Goal: Information Seeking & Learning: Learn about a topic

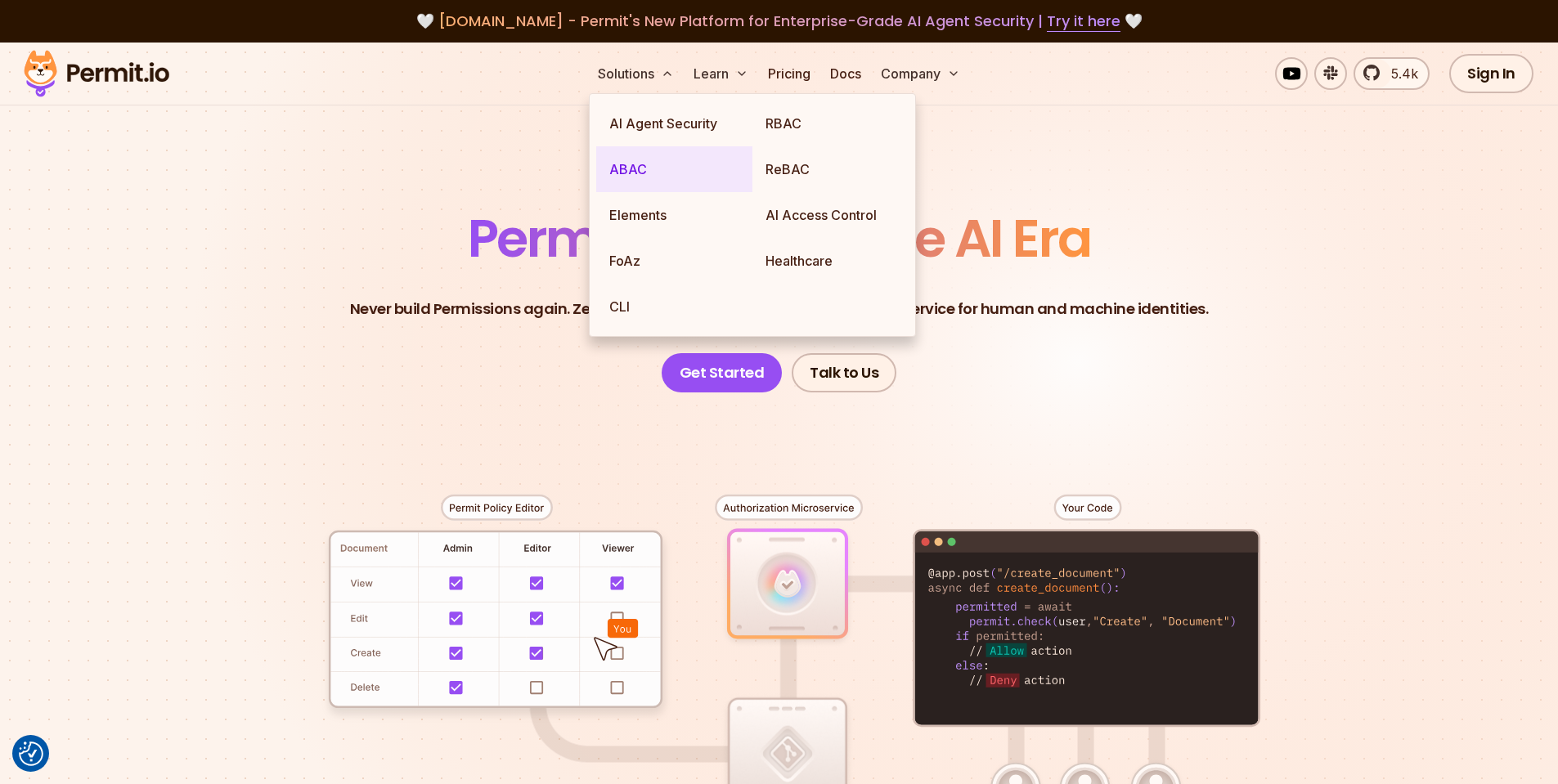
click at [648, 172] on link "ABAC" at bounding box center [674, 169] width 156 height 45
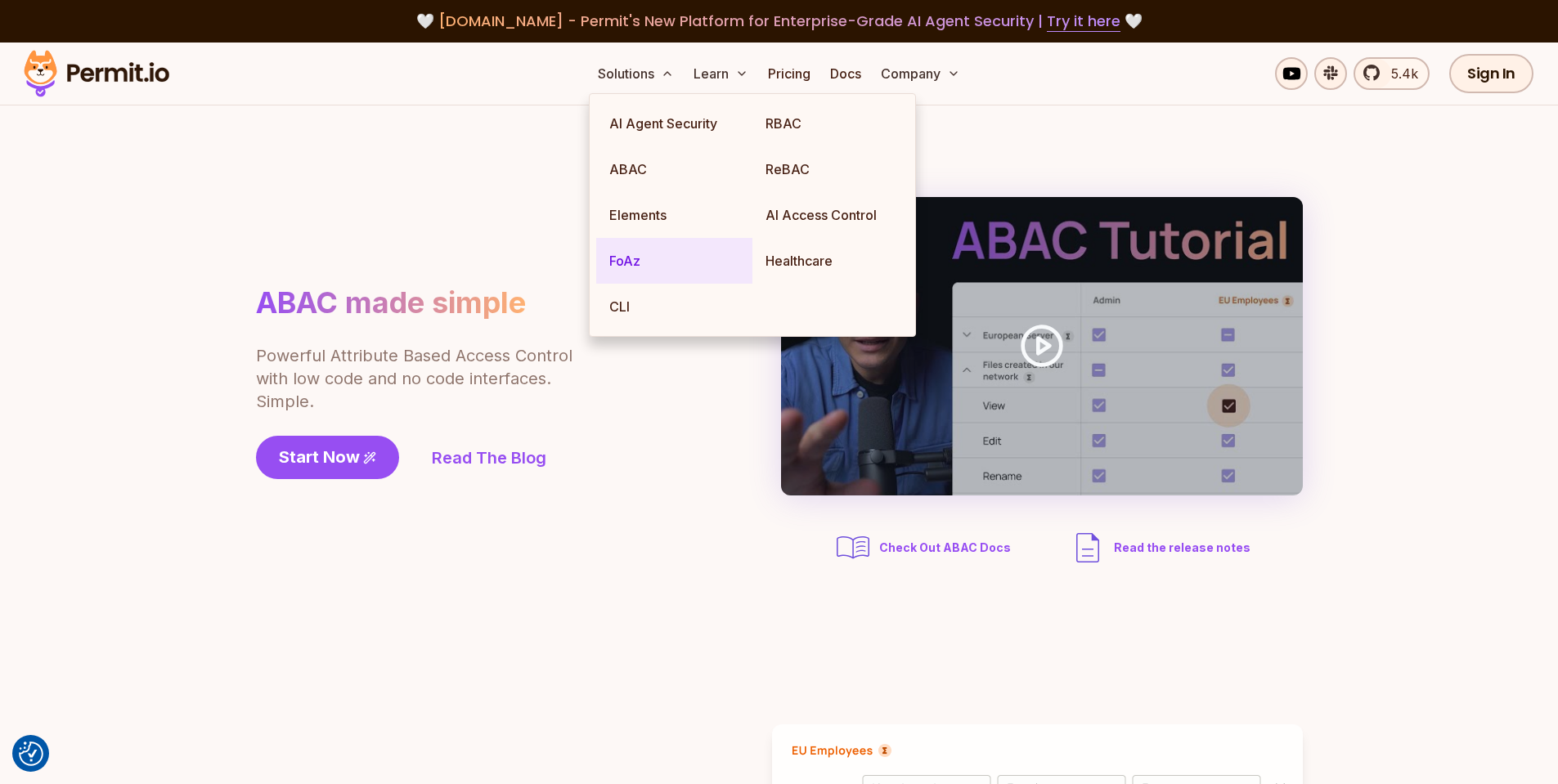
click at [631, 258] on link "FoAz" at bounding box center [674, 260] width 156 height 45
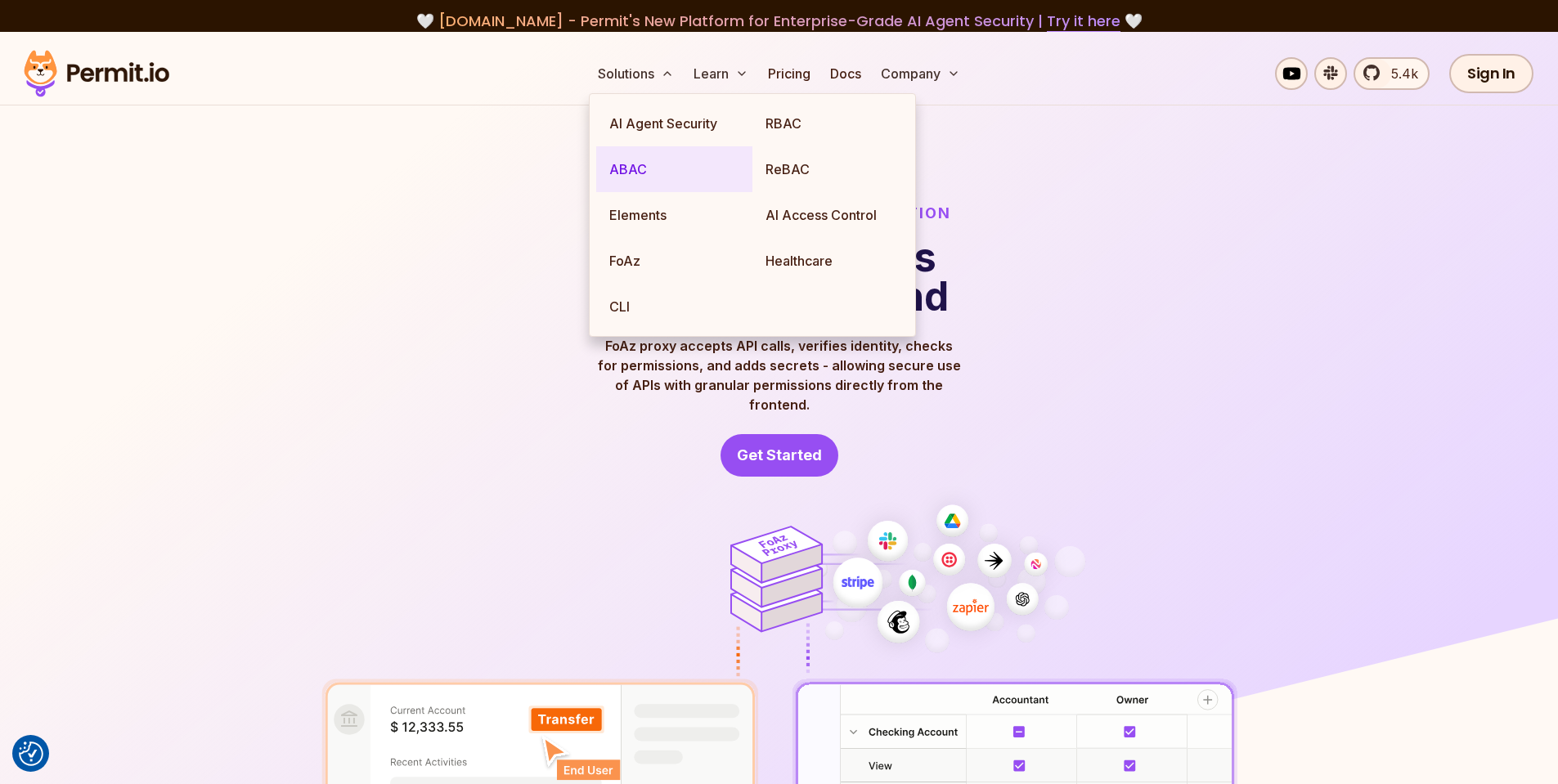
click at [626, 174] on link "ABAC" at bounding box center [674, 169] width 156 height 45
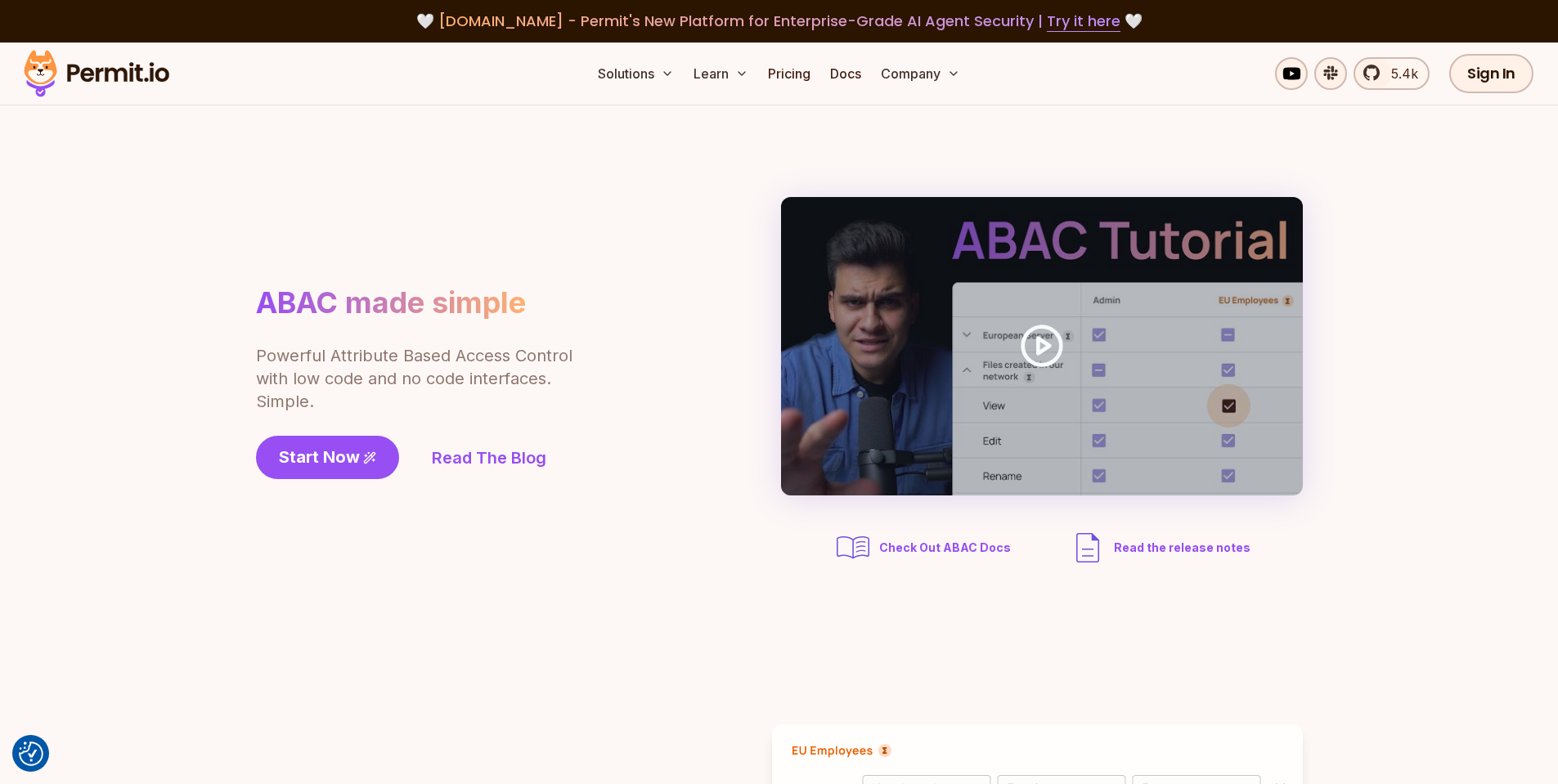
click at [223, 221] on section "ABAC made simple Powerful Attribute Based Access Control with low code and no c…" at bounding box center [779, 382] width 1558 height 554
click at [514, 465] on link "Read The Blog" at bounding box center [489, 458] width 115 height 23
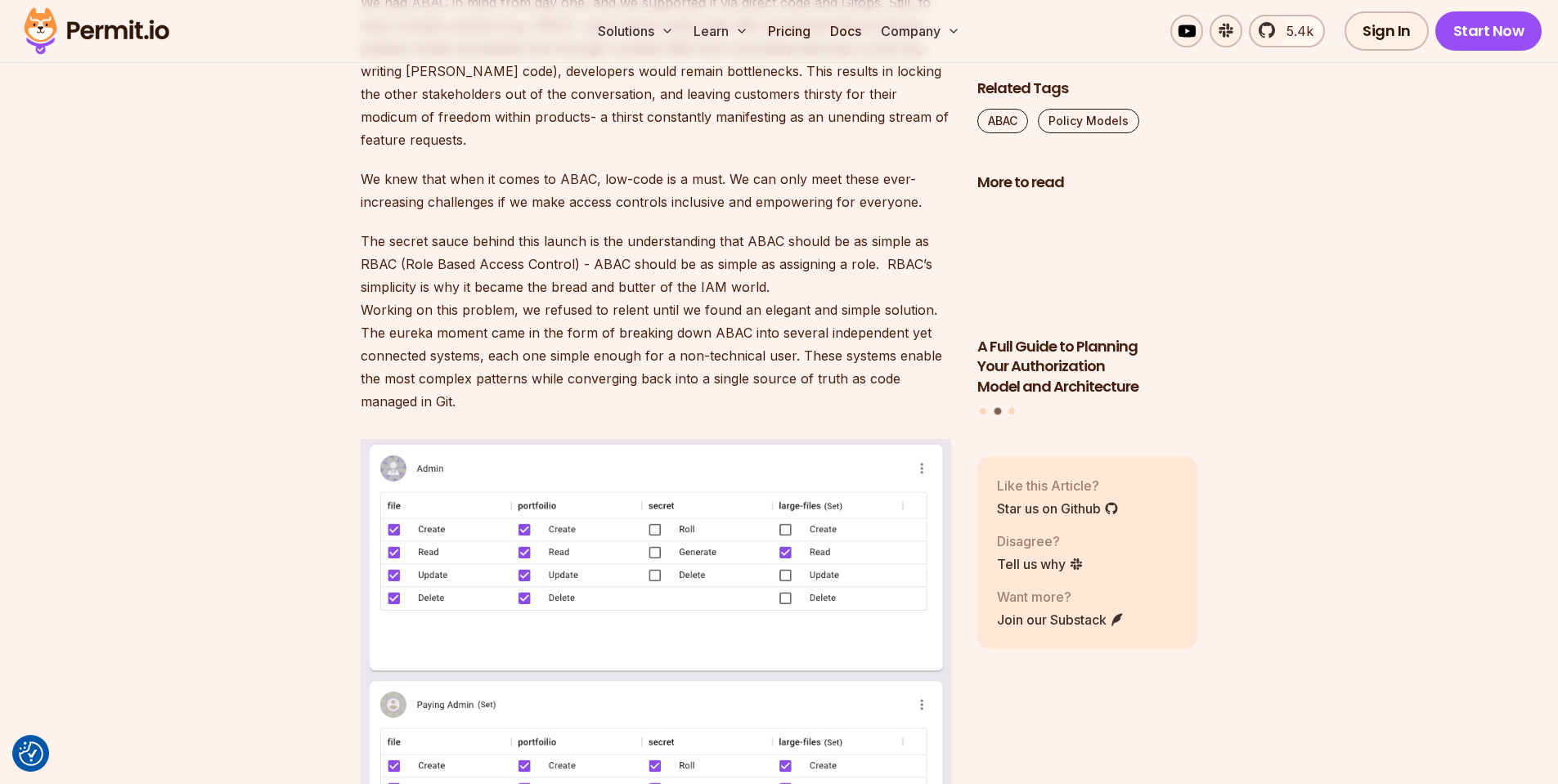
scroll to position [1309, 0]
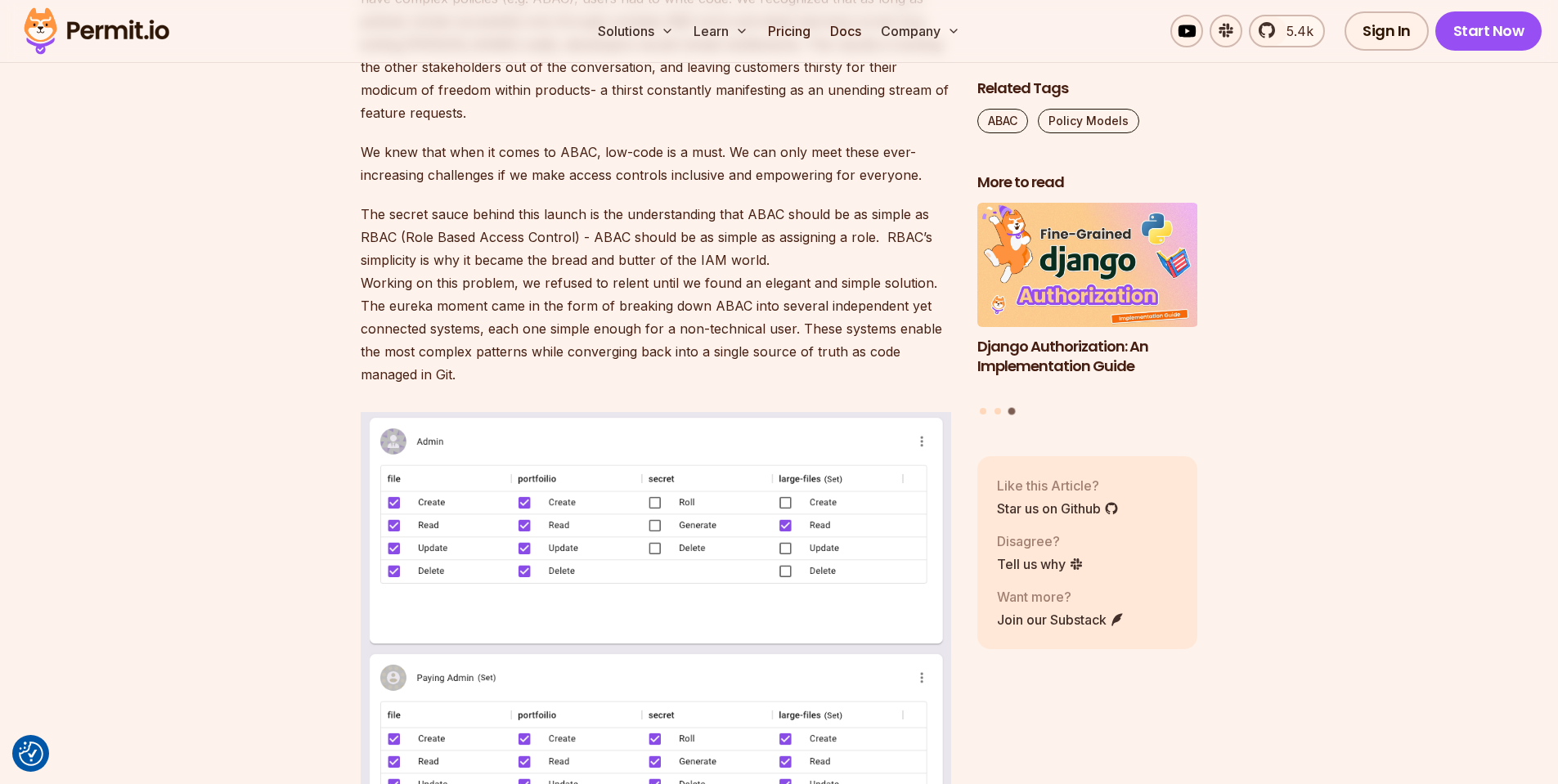
click at [695, 226] on p "The secret sauce behind this launch is the understanding that ABAC should be as…" at bounding box center [656, 294] width 590 height 183
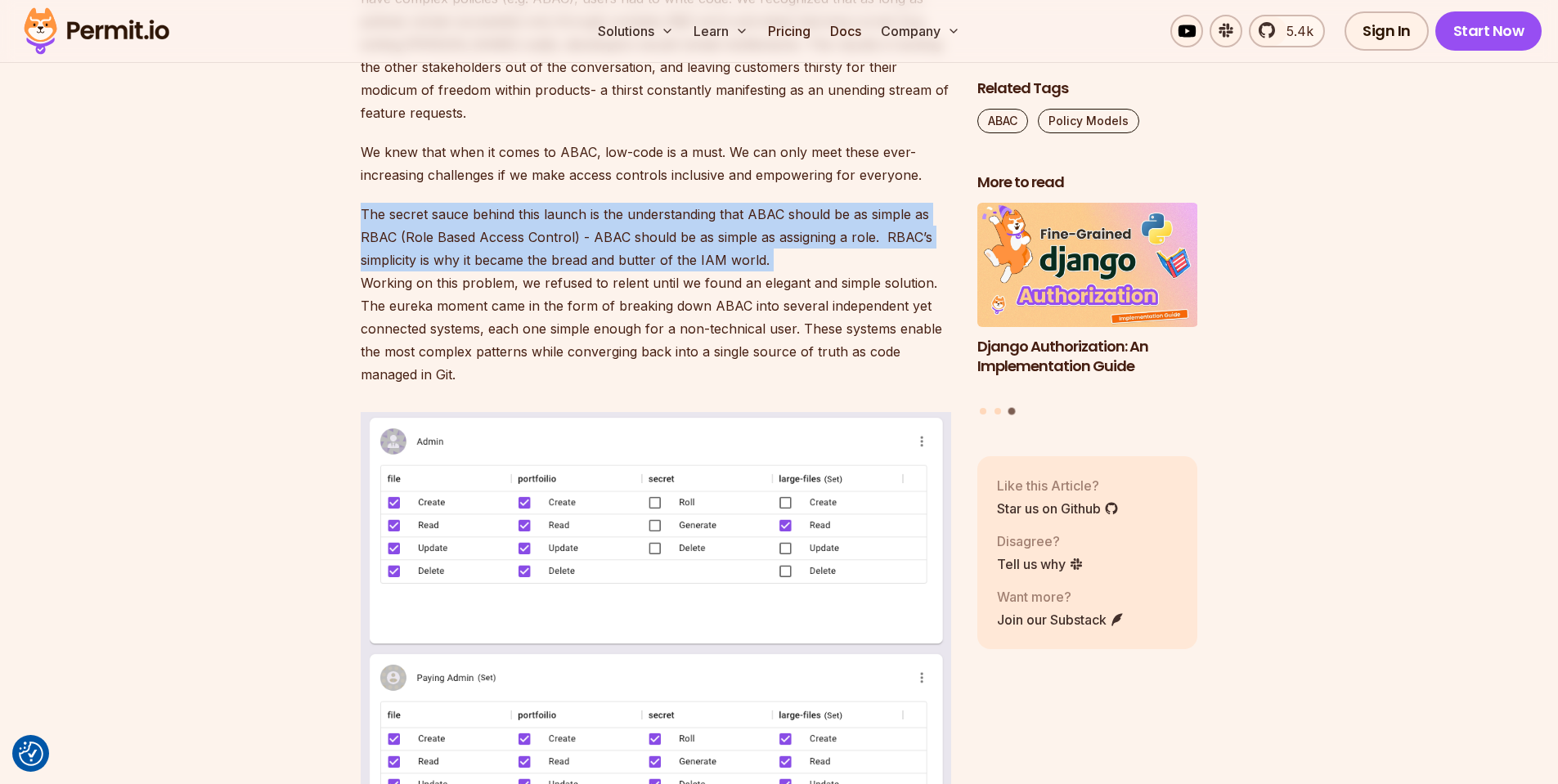
click at [695, 226] on p "The secret sauce behind this launch is the understanding that ABAC should be as…" at bounding box center [656, 294] width 590 height 183
click at [736, 237] on p "The secret sauce behind this launch is the understanding that ABAC should be as…" at bounding box center [656, 294] width 590 height 183
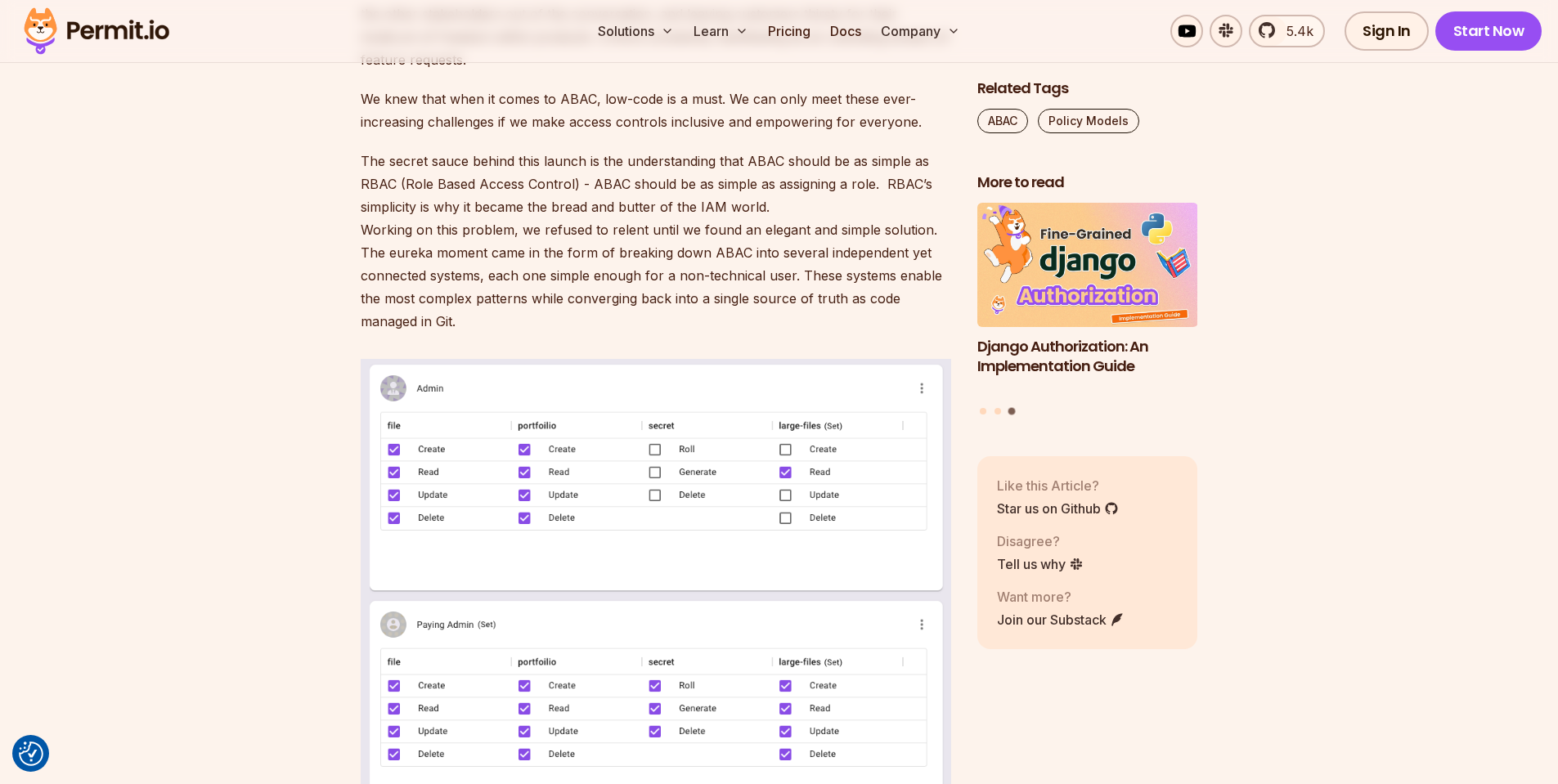
scroll to position [1390, 0]
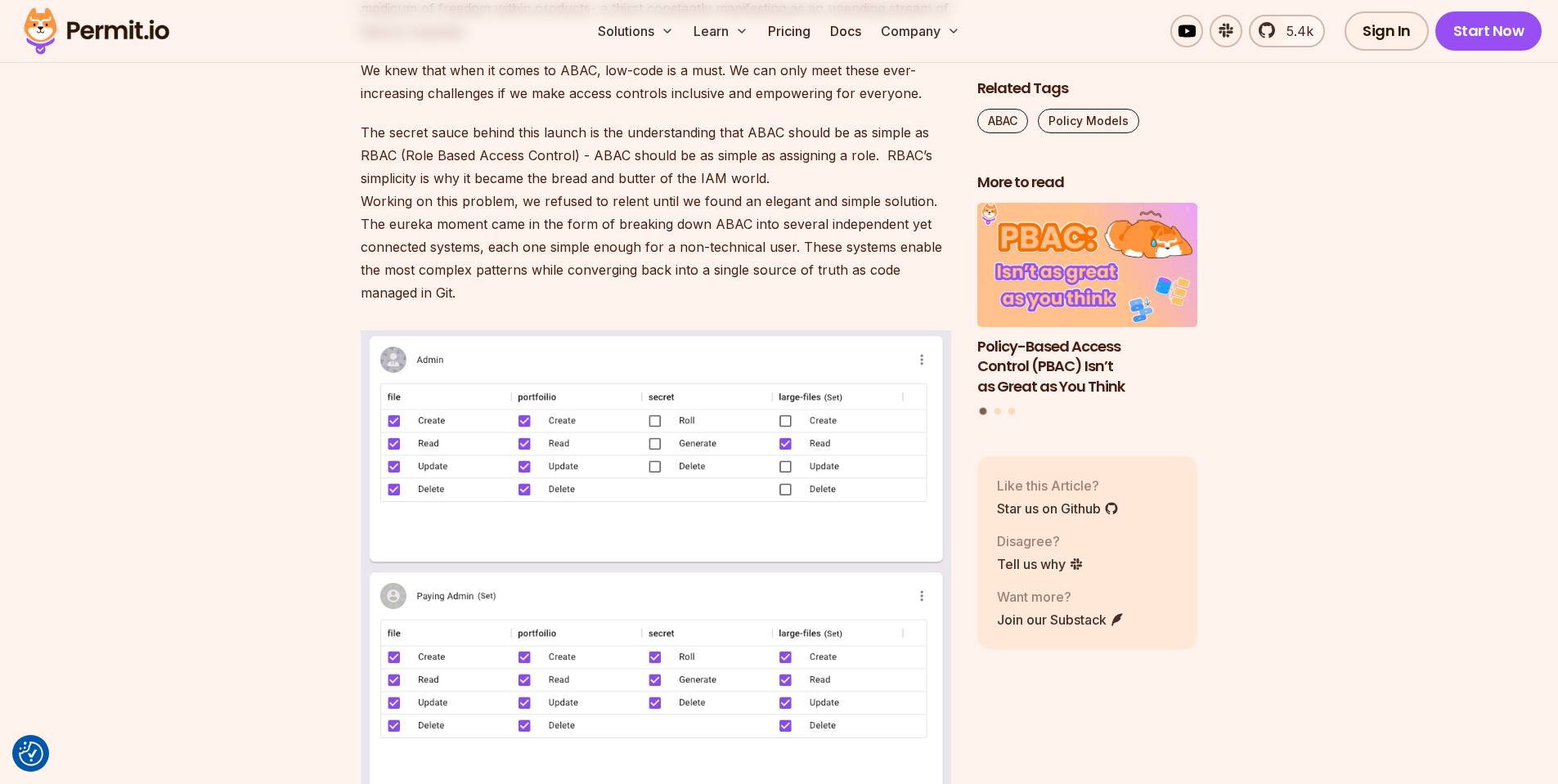
click at [741, 218] on p "The secret sauce behind this launch is the understanding that ABAC should be as…" at bounding box center [656, 212] width 590 height 183
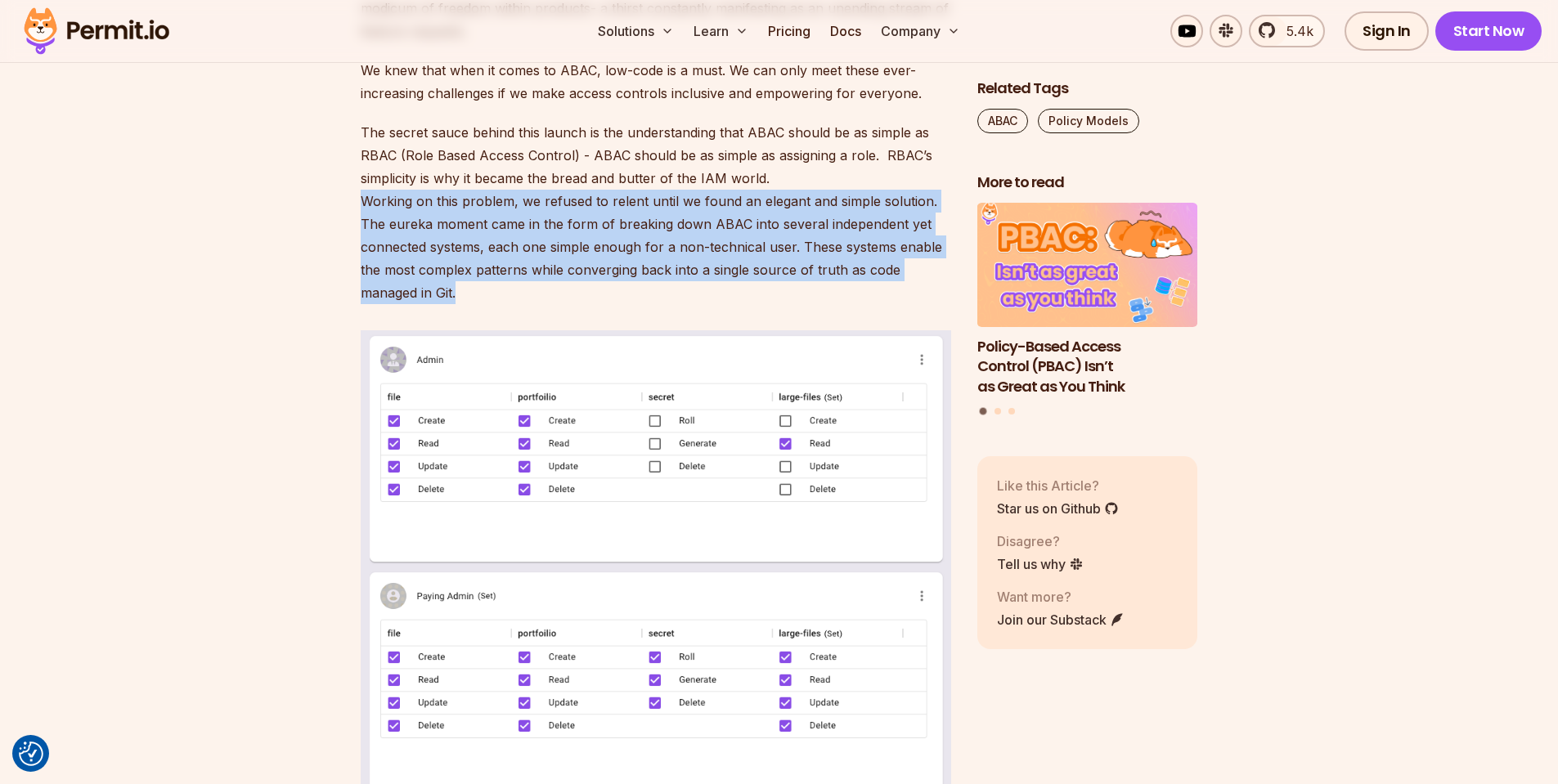
click at [741, 218] on p "The secret sauce behind this launch is the understanding that ABAC should be as…" at bounding box center [656, 212] width 590 height 183
click at [594, 234] on p "The secret sauce behind this launch is the understanding that ABAC should be as…" at bounding box center [656, 212] width 590 height 183
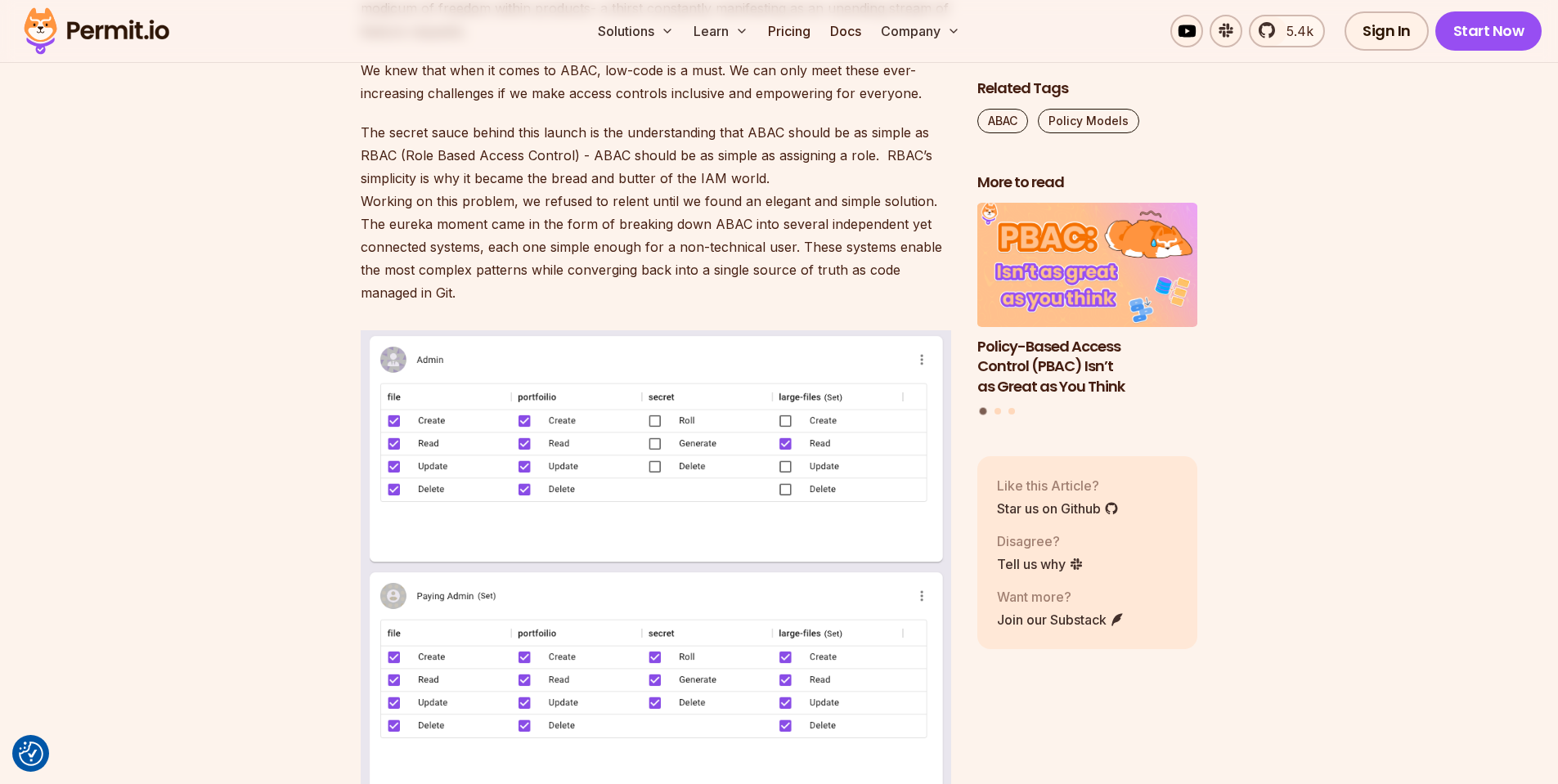
click at [670, 268] on p "The secret sauce behind this launch is the understanding that ABAC should be as…" at bounding box center [656, 212] width 590 height 183
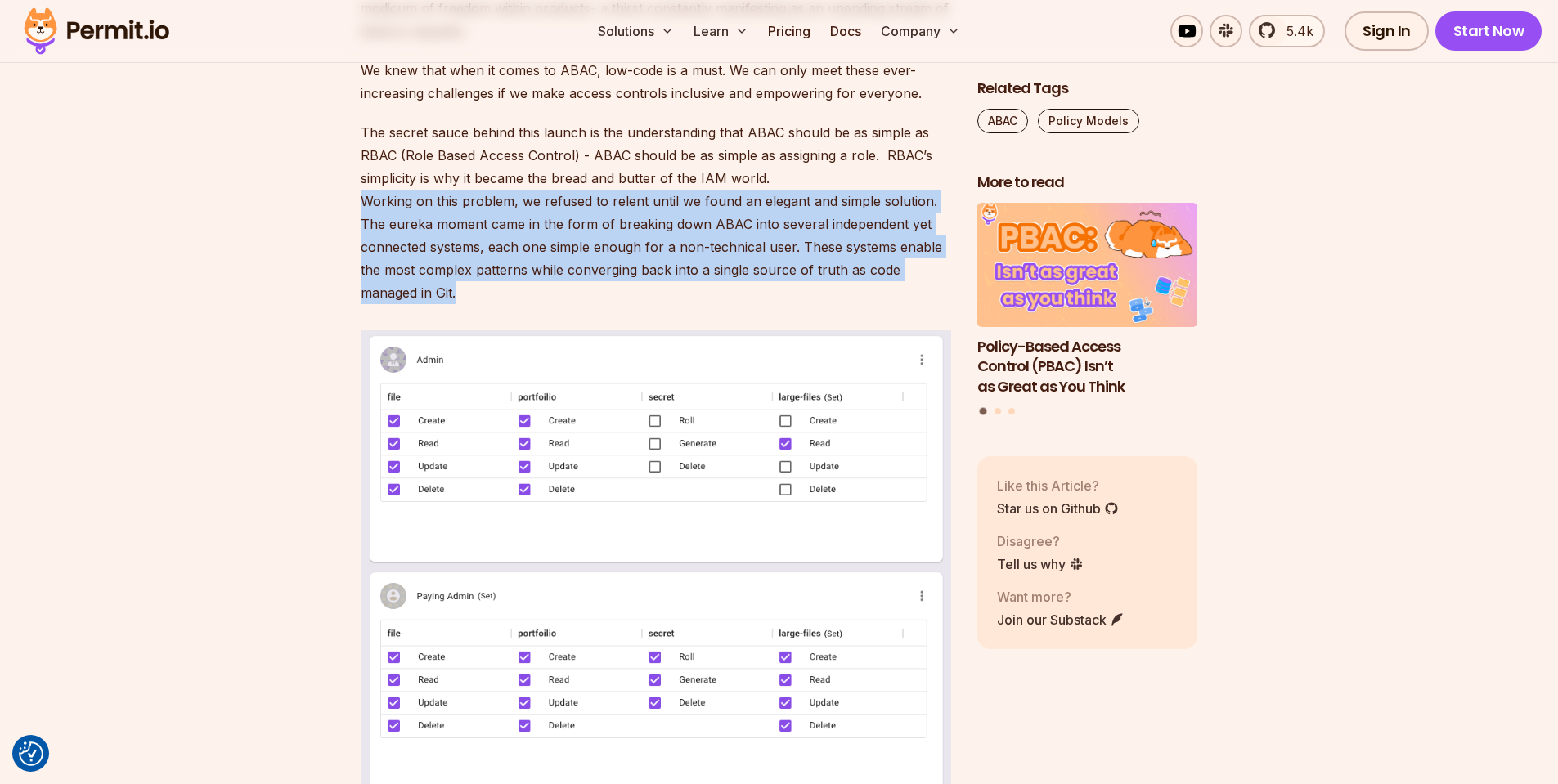
click at [670, 268] on p "The secret sauce behind this launch is the understanding that ABAC should be as…" at bounding box center [656, 212] width 590 height 183
